Goal: Task Accomplishment & Management: Use online tool/utility

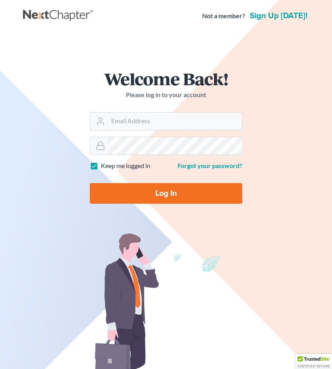
type input "Athena@AthenaLegal.com"
click at [160, 197] on input "Log In" at bounding box center [166, 193] width 152 height 21
type input "Thinking..."
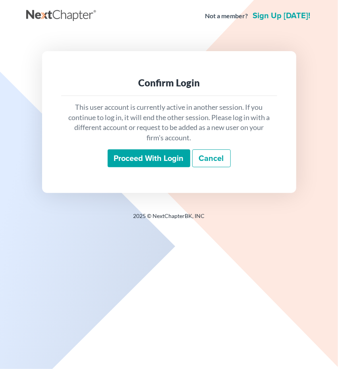
click at [159, 156] on input "Proceed with login" at bounding box center [149, 159] width 83 height 18
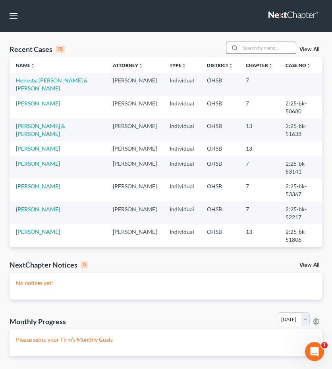
click at [257, 49] on input "search" at bounding box center [268, 48] width 56 height 12
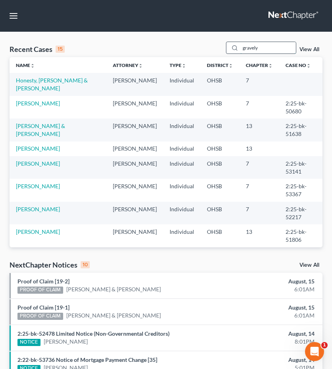
type input "gravely"
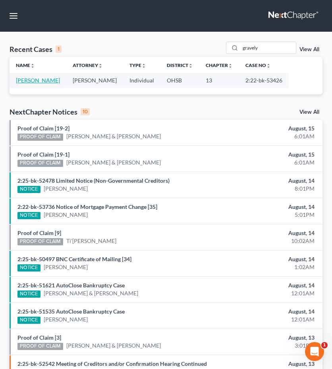
click at [34, 80] on link "Gravely, Cathy" at bounding box center [38, 80] width 44 height 7
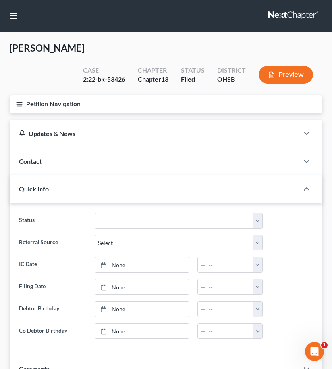
click at [20, 101] on icon "button" at bounding box center [19, 104] width 7 height 7
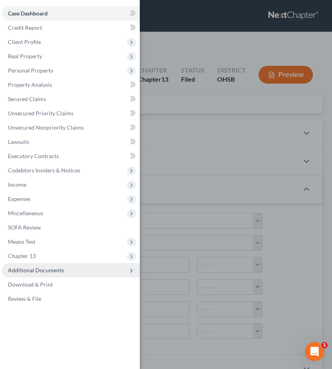
click at [44, 269] on span "Additional Documents" at bounding box center [36, 270] width 56 height 7
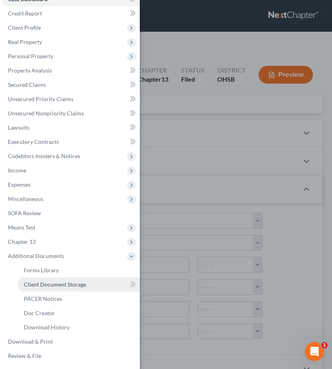
click at [48, 282] on span "Client Document Storage" at bounding box center [55, 284] width 62 height 7
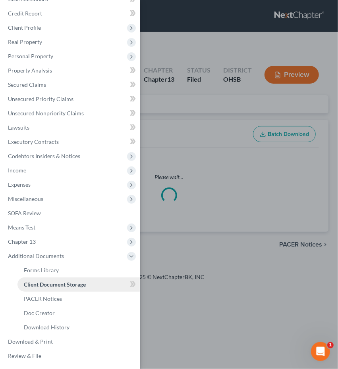
select select "7"
select select "53"
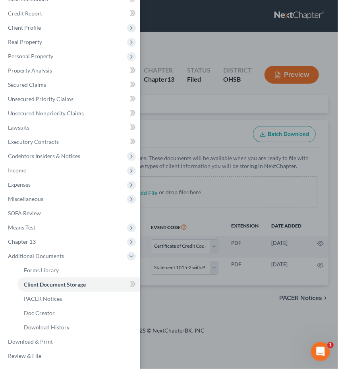
click at [194, 120] on div "Case Dashboard Payments Invoices Payments Payments Credit Report Client Profile" at bounding box center [169, 184] width 338 height 369
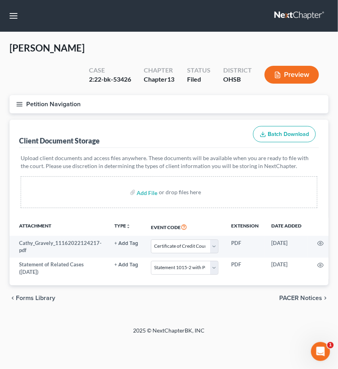
click at [288, 295] on span "PACER Notices" at bounding box center [300, 298] width 43 height 6
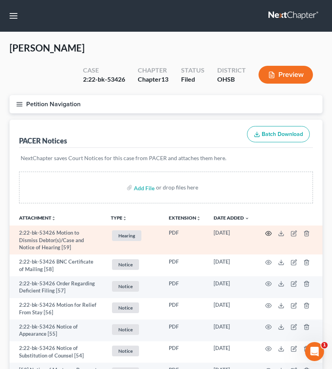
click at [269, 230] on icon "button" at bounding box center [268, 233] width 6 height 6
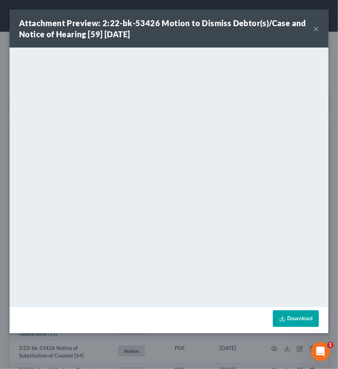
click at [317, 26] on button "×" at bounding box center [316, 29] width 6 height 10
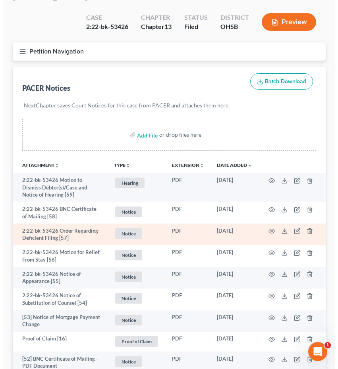
scroll to position [54, 0]
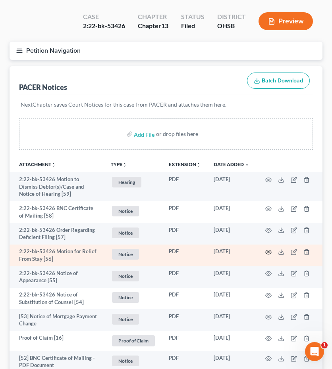
click at [267, 249] on icon "button" at bounding box center [268, 252] width 6 height 6
